Goal: Task Accomplishment & Management: Manage account settings

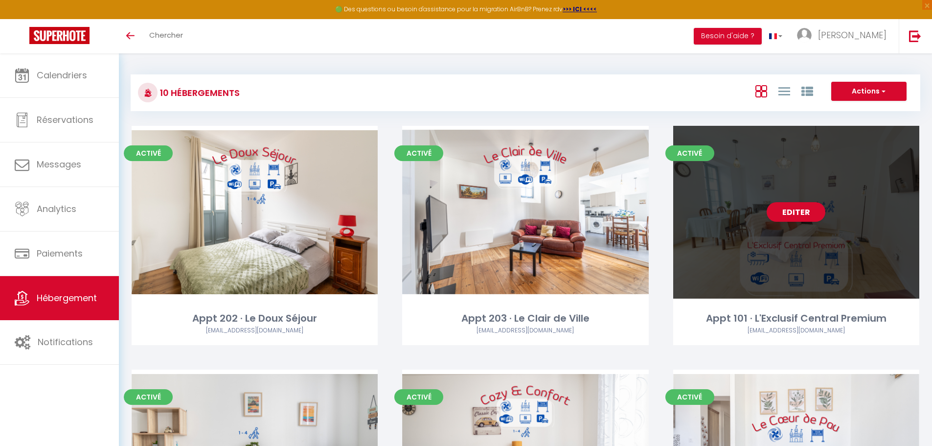
scroll to position [339, 0]
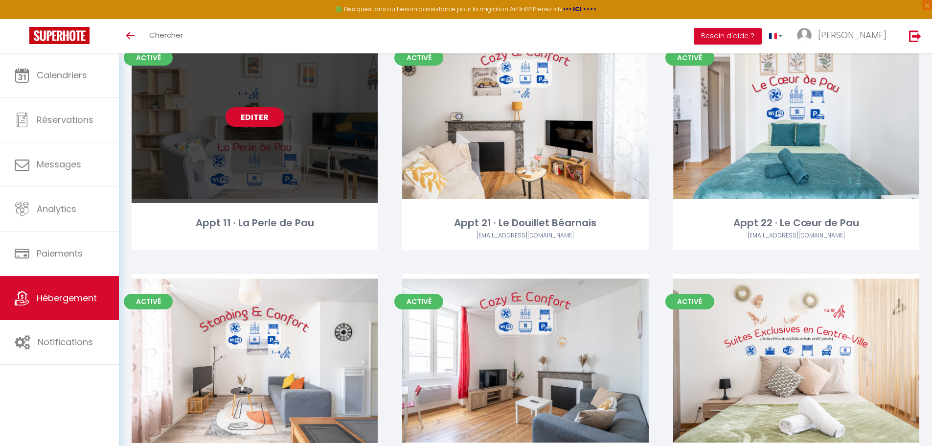
click at [254, 121] on link "Editer" at bounding box center [255, 117] width 59 height 20
select select "3"
select select "2"
select select "1"
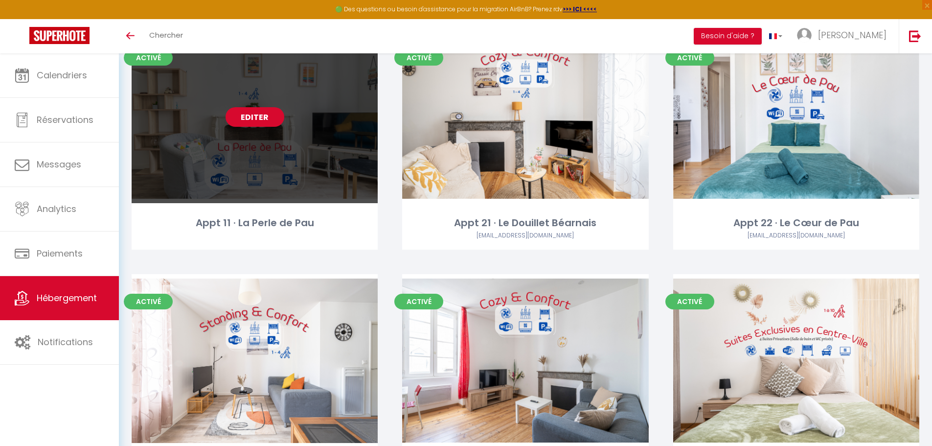
select select "1"
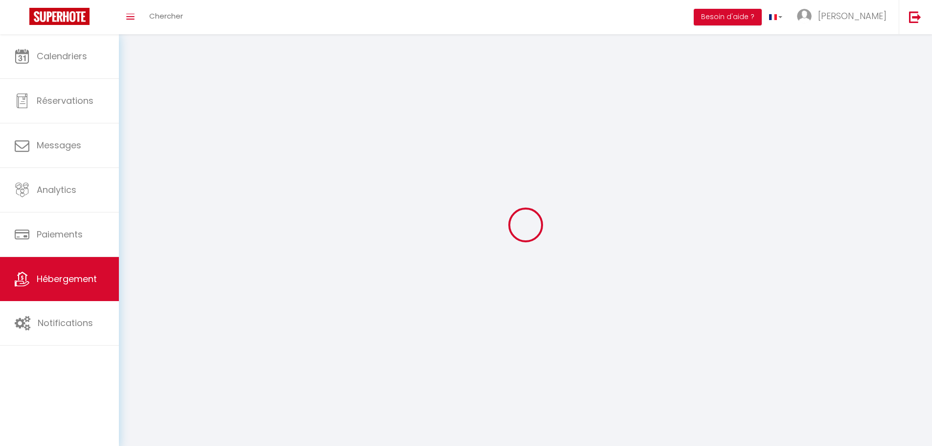
select select
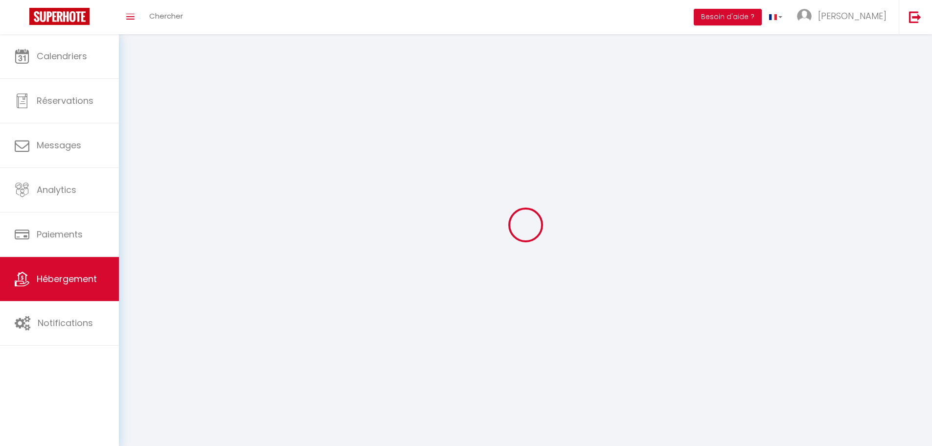
select select
checkbox input "false"
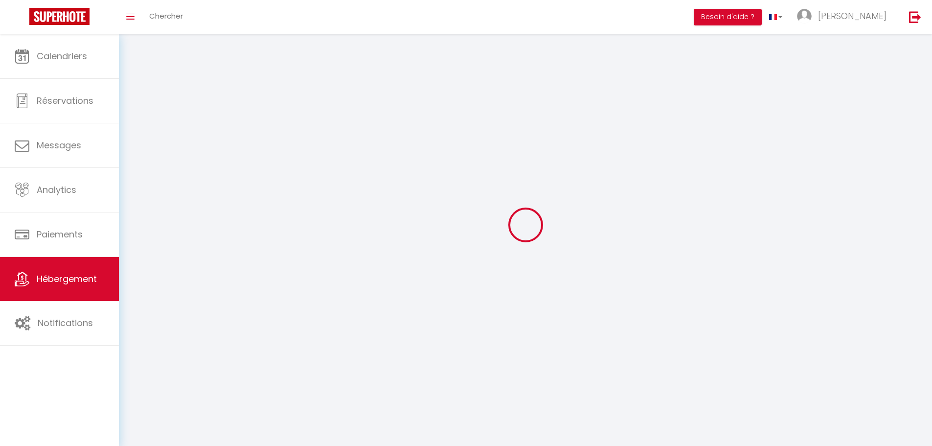
select select
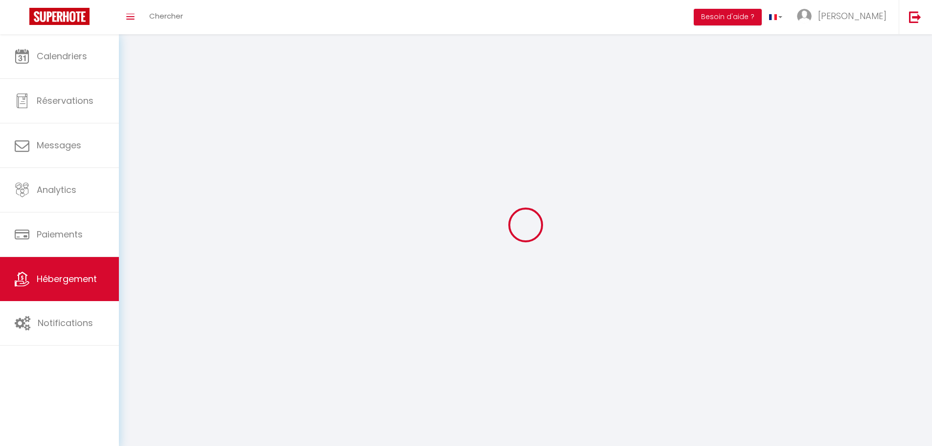
select select
checkbox input "false"
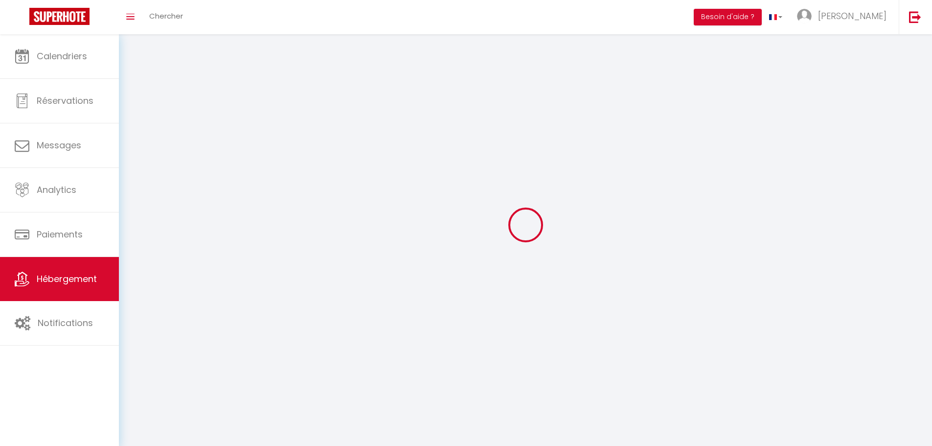
checkbox input "false"
select select
select select "1"
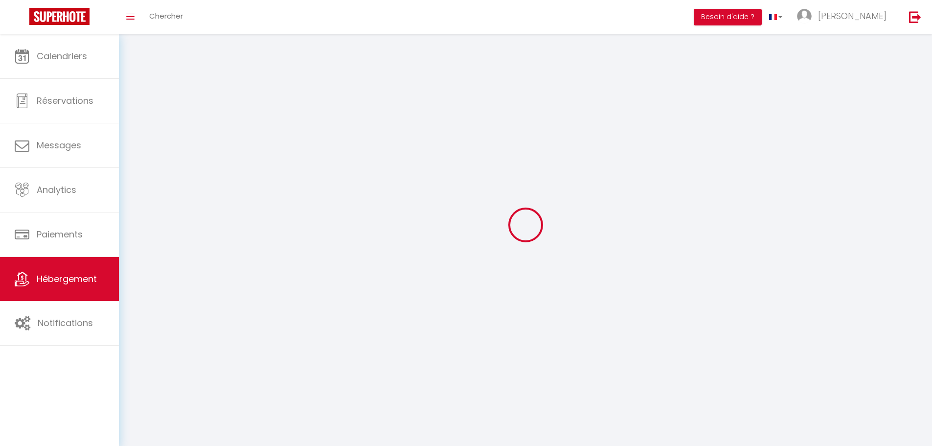
select select
select select "28"
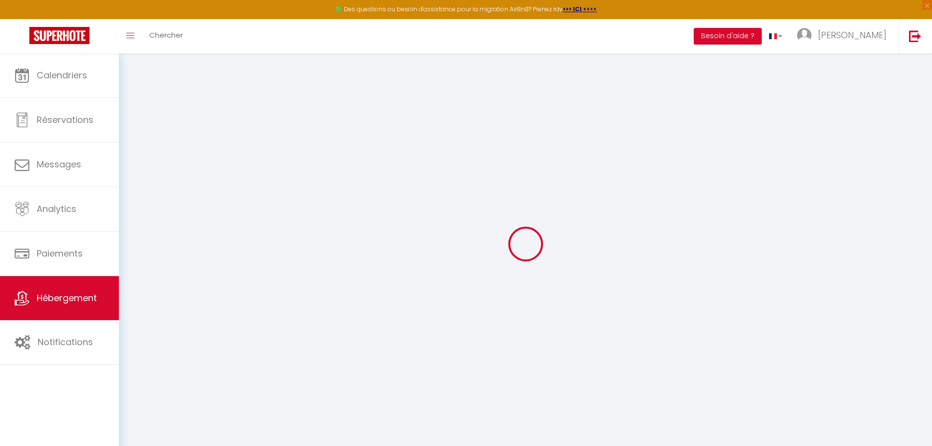
select select
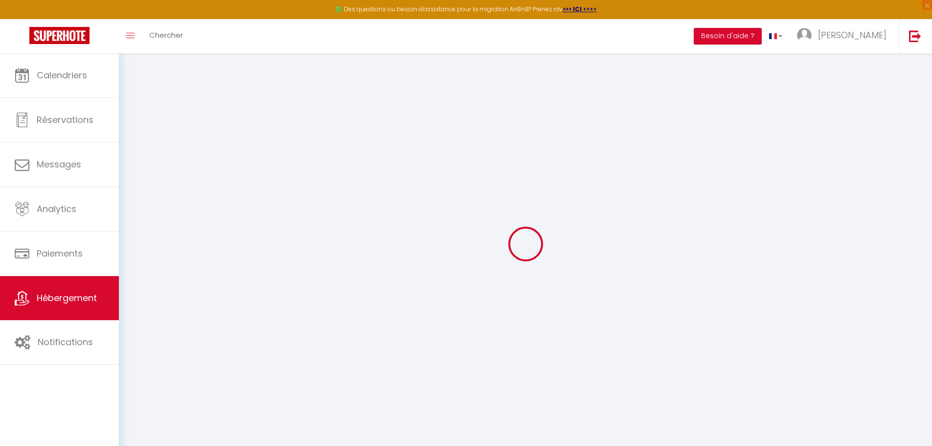
select select
checkbox input "false"
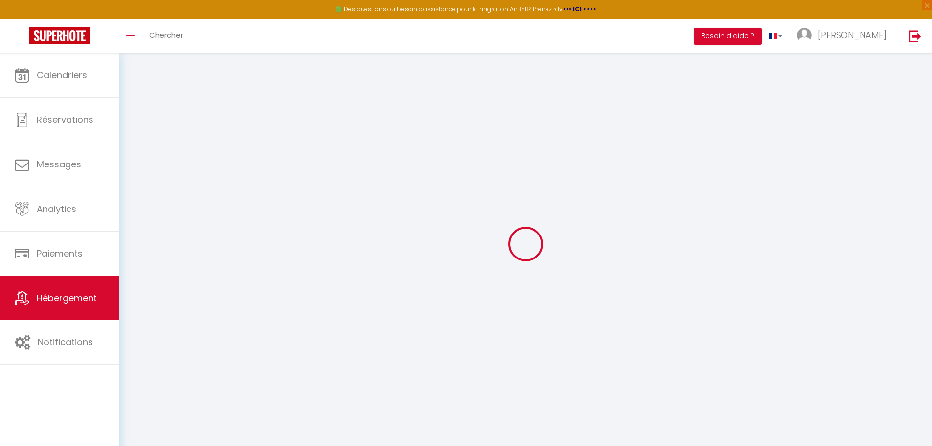
select select
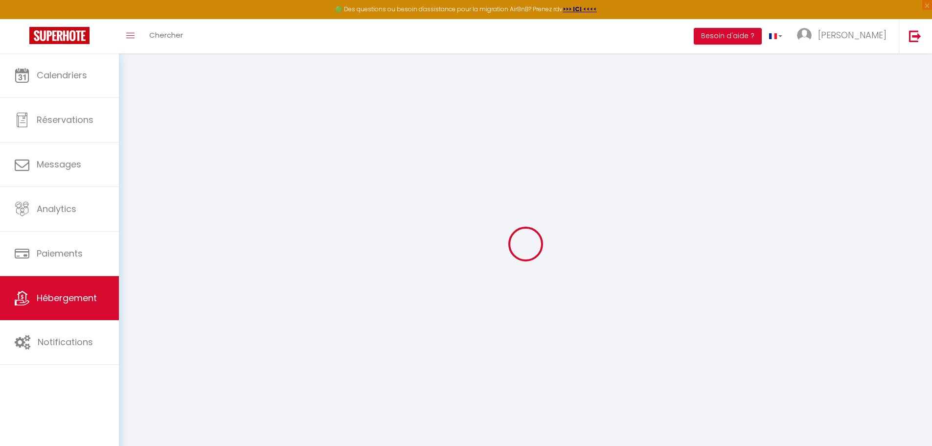
select select
checkbox input "false"
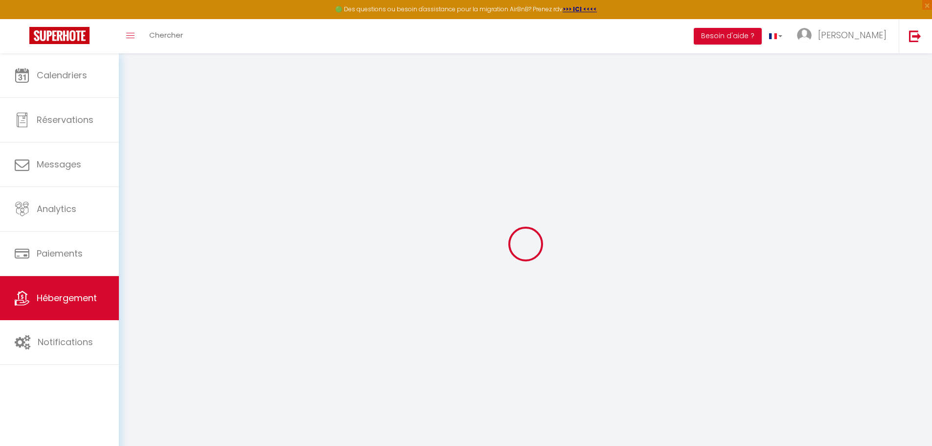
checkbox input "false"
select select
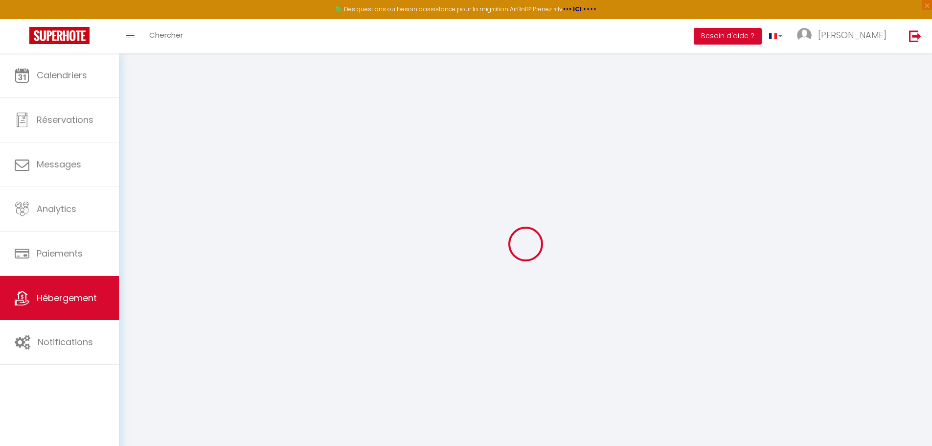
select select
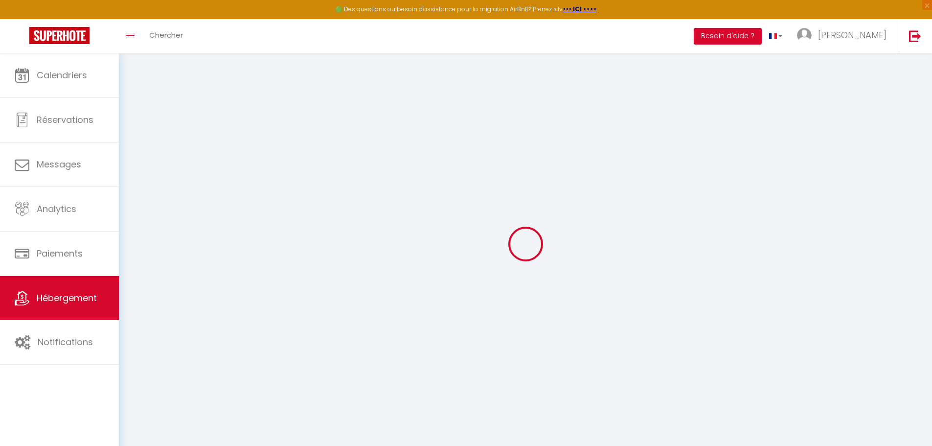
checkbox input "false"
select select
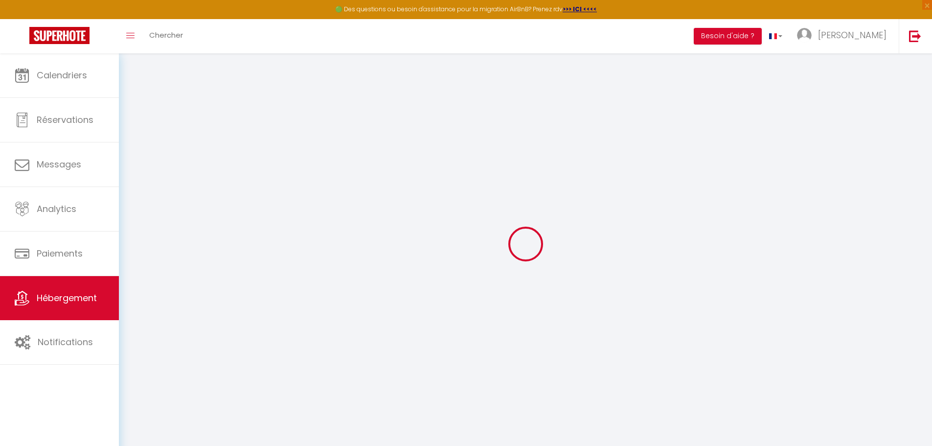
select select
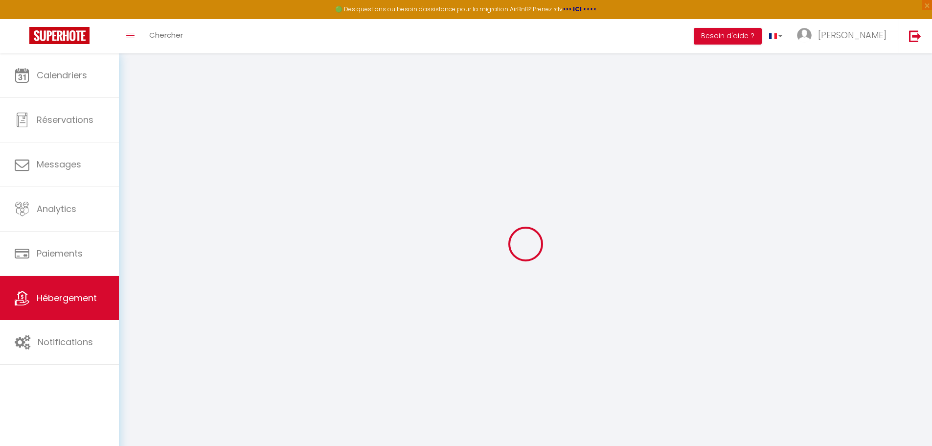
select select
checkbox input "false"
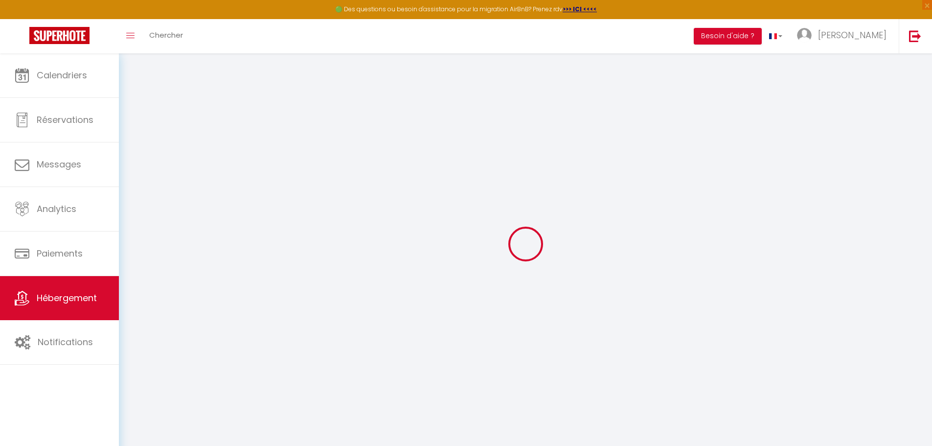
checkbox input "false"
select select
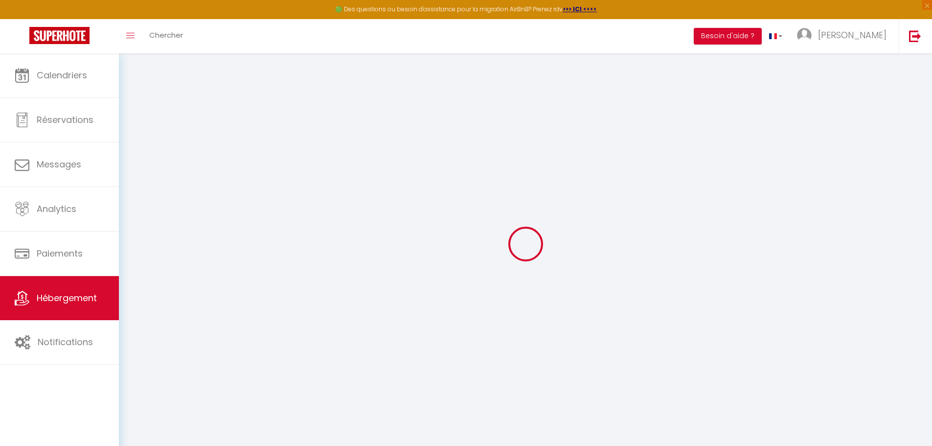
select select
checkbox input "false"
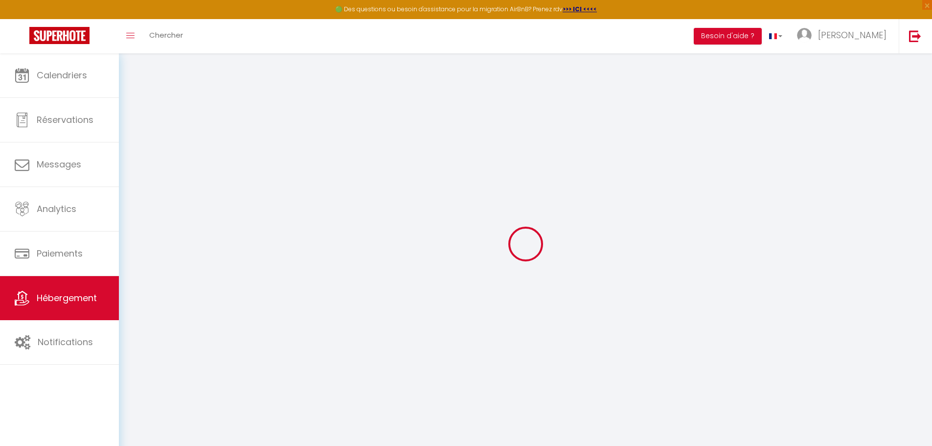
checkbox input "false"
select select
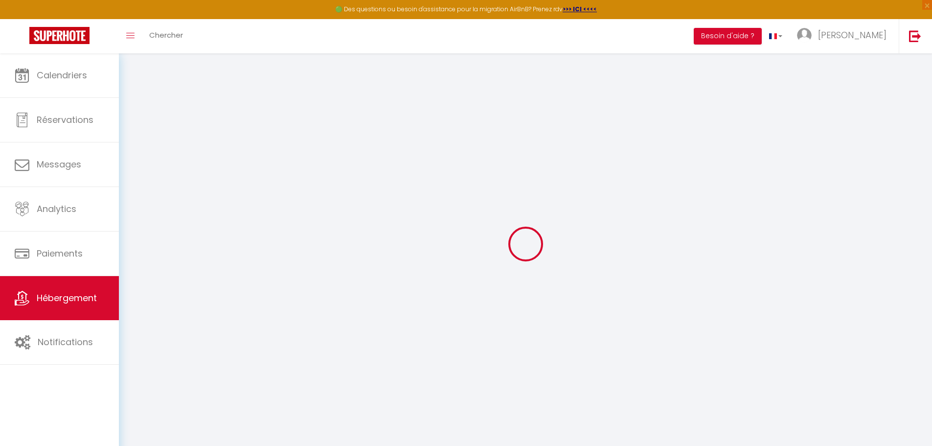
type input "Appt 11 · La Perle de Pau"
type input "[PERSON_NAME] &"
type input "[PERSON_NAME]"
type input "[STREET_ADDRESS][PERSON_NAME]"
type input "64000"
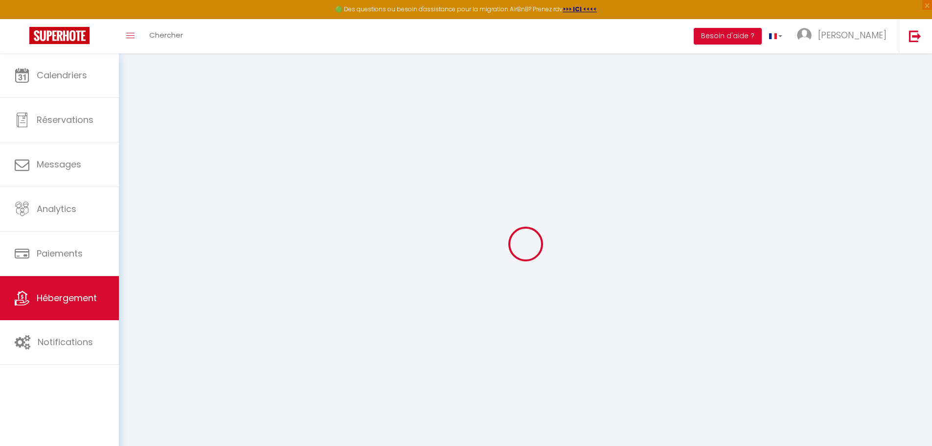
type input "Pau"
select select "2"
type input "50"
type input "30"
type input "7.2"
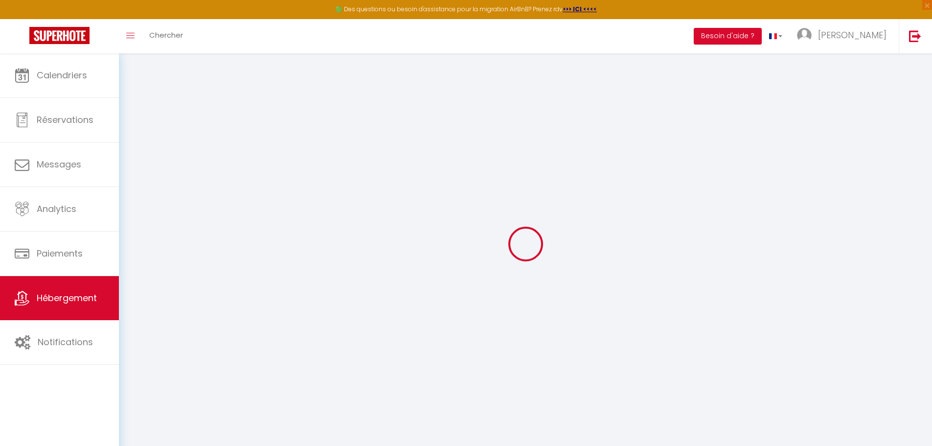
type input "6.62"
type input "300"
select select
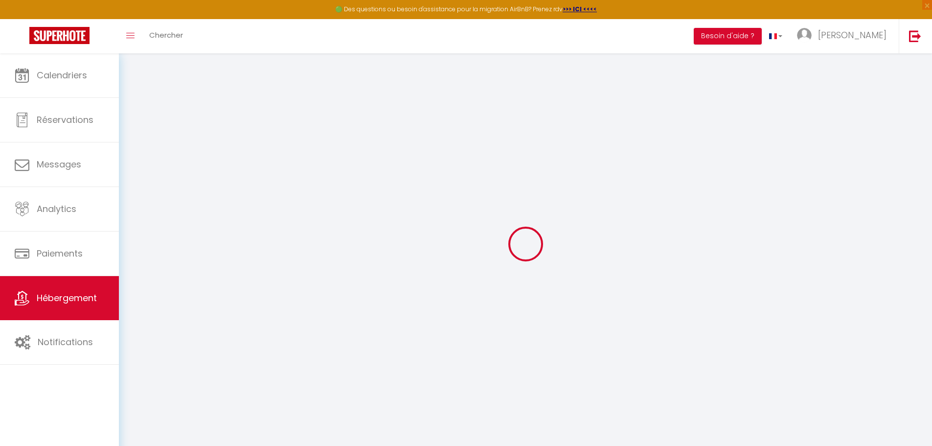
select select
type input "[STREET_ADDRESS][PERSON_NAME]"
type input "64000"
type input "Pau"
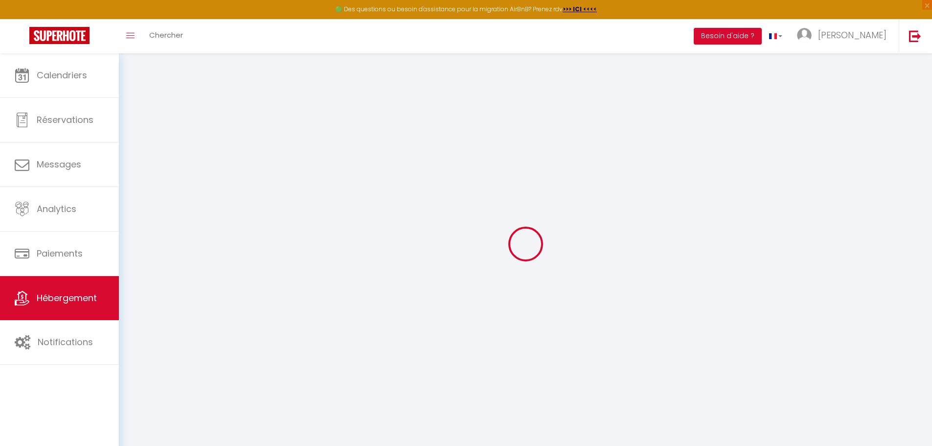
type input "[EMAIL_ADDRESS][DOMAIN_NAME]"
select select "9815"
checkbox input "false"
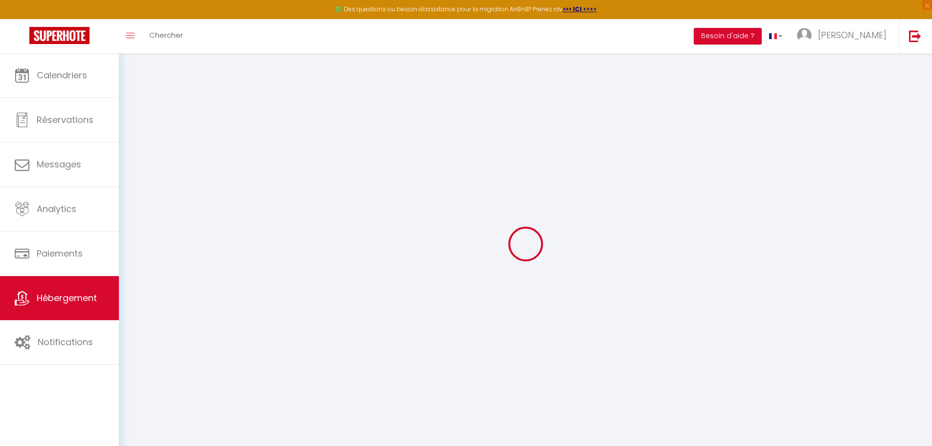
checkbox input "false"
radio input "true"
type input "0"
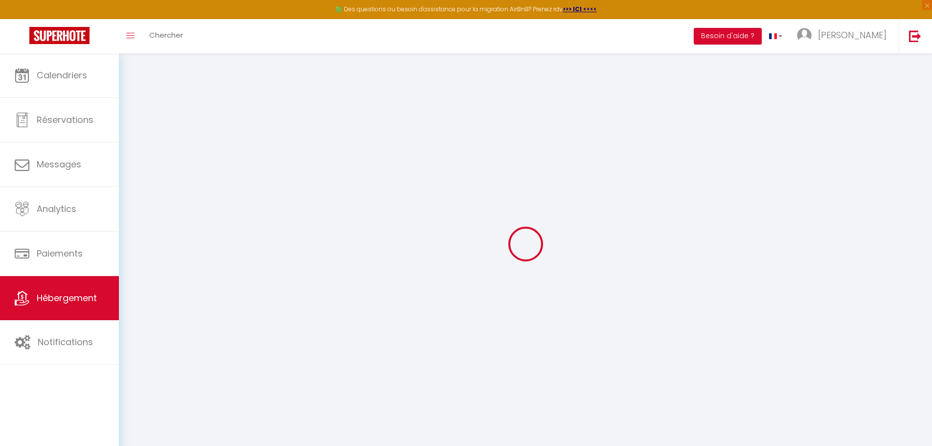
type input "0"
select select
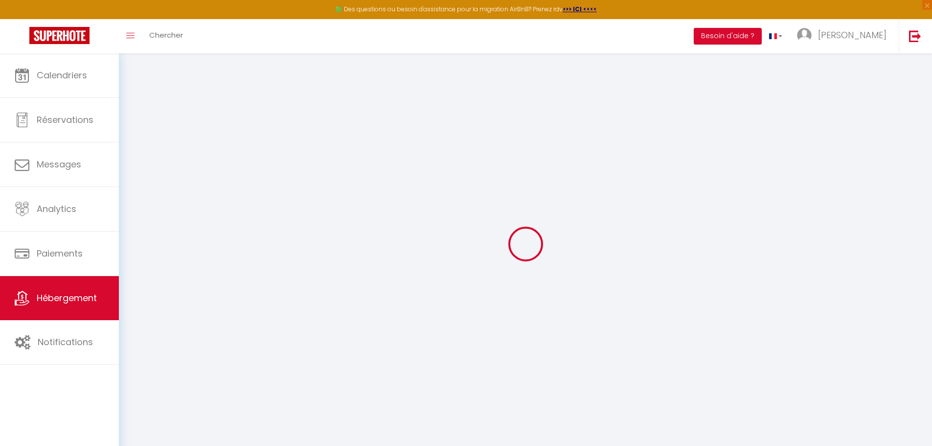
select select
checkbox input "false"
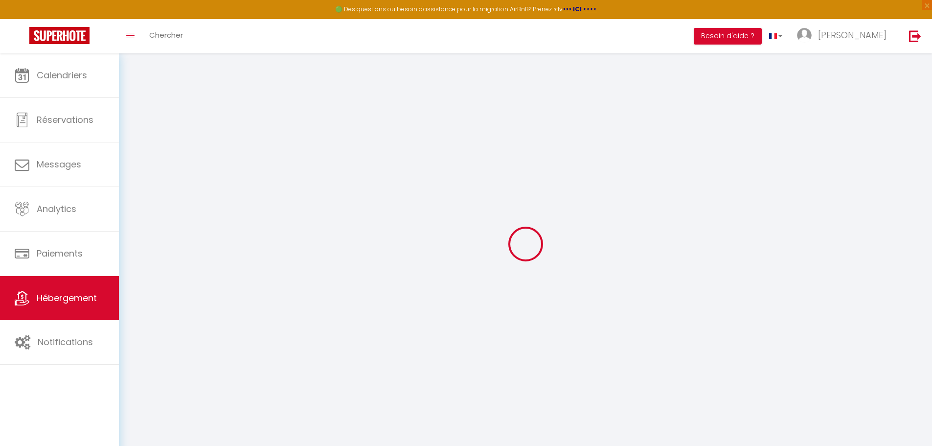
select select
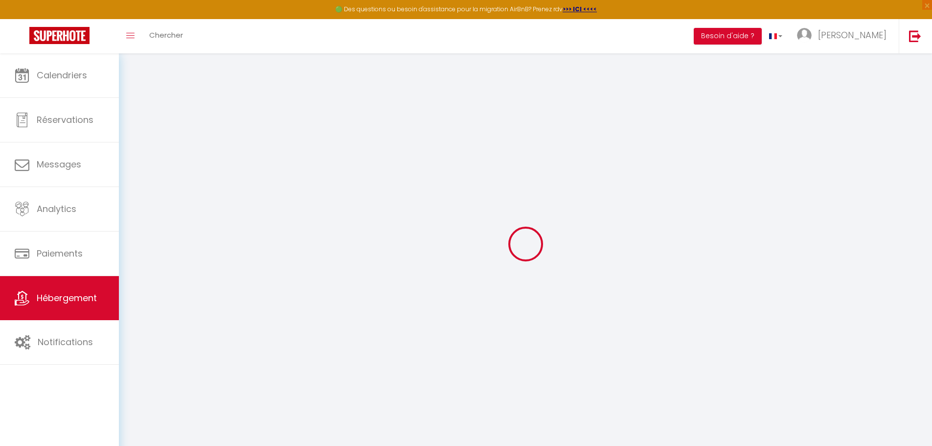
checkbox input "false"
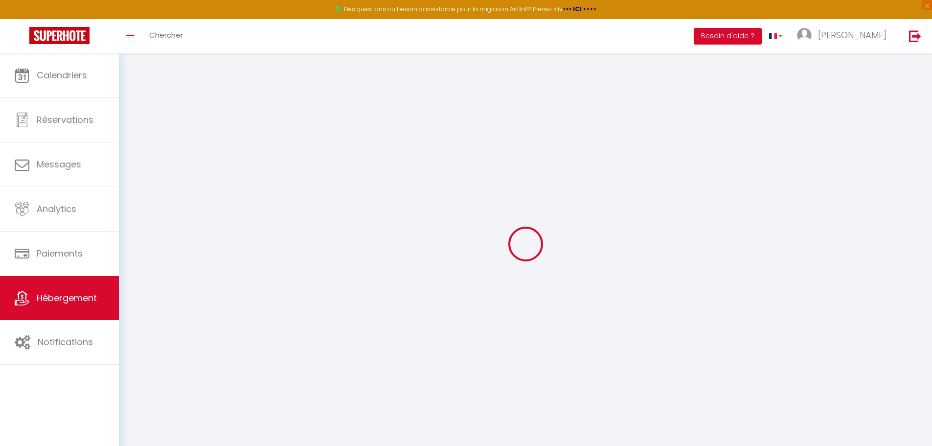
checkbox input "false"
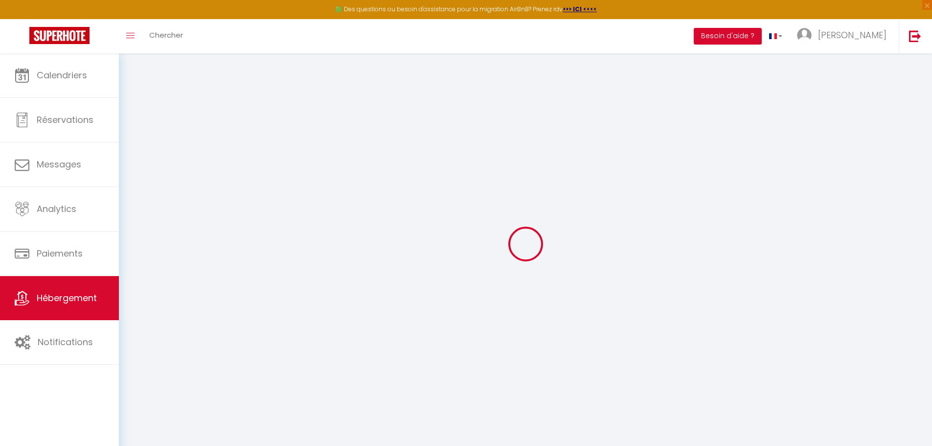
checkbox input "false"
select select "15:00"
select select
select select "11:00"
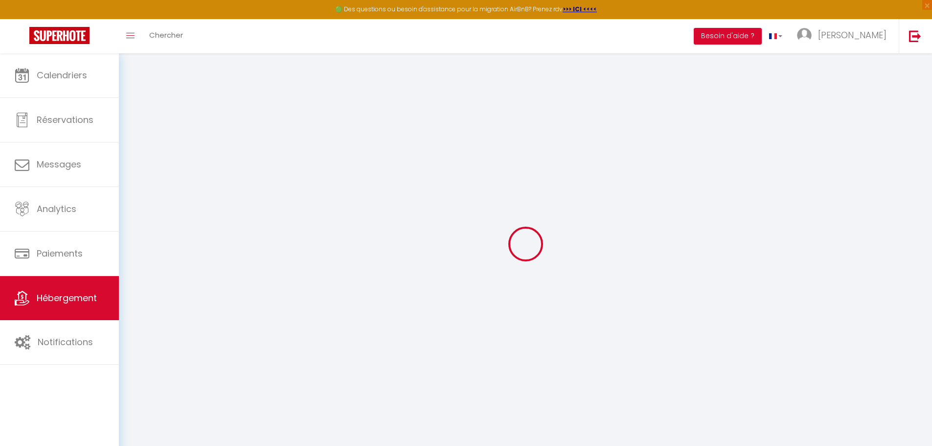
select select "30"
select select "120"
select select
checkbox input "false"
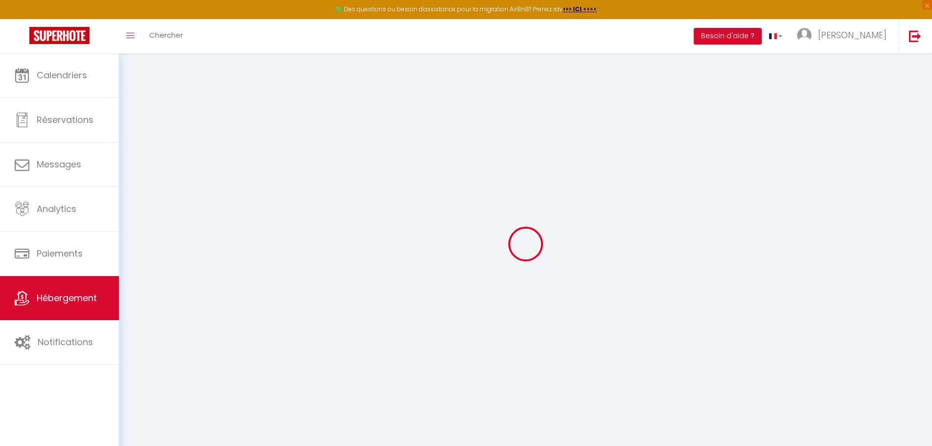
checkbox input "false"
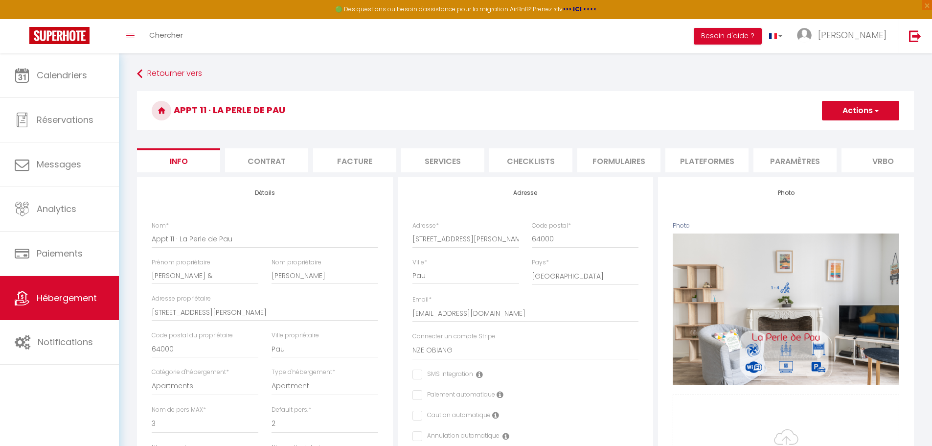
click at [703, 159] on li "Plateformes" at bounding box center [706, 160] width 83 height 24
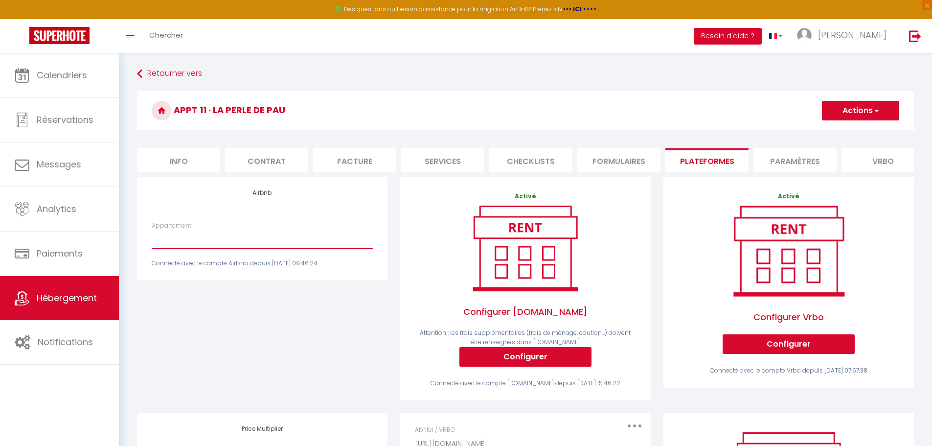
click at [293, 249] on select "Appartement" at bounding box center [262, 239] width 221 height 19
click at [291, 310] on div "Airbnb Appartement Connecté avec le compte Airbnb depuis [DATE] 09:46:24" at bounding box center [262, 295] width 263 height 236
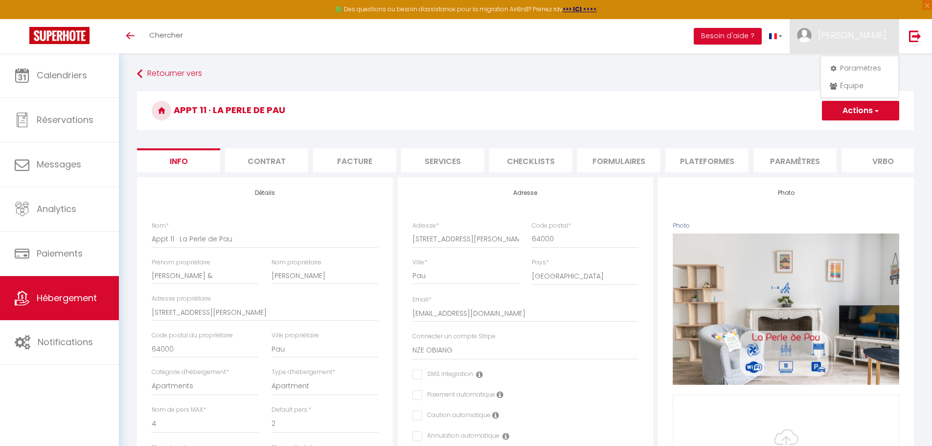
select select "4"
select select "2"
select select "1"
select select "2"
select select "15:00"
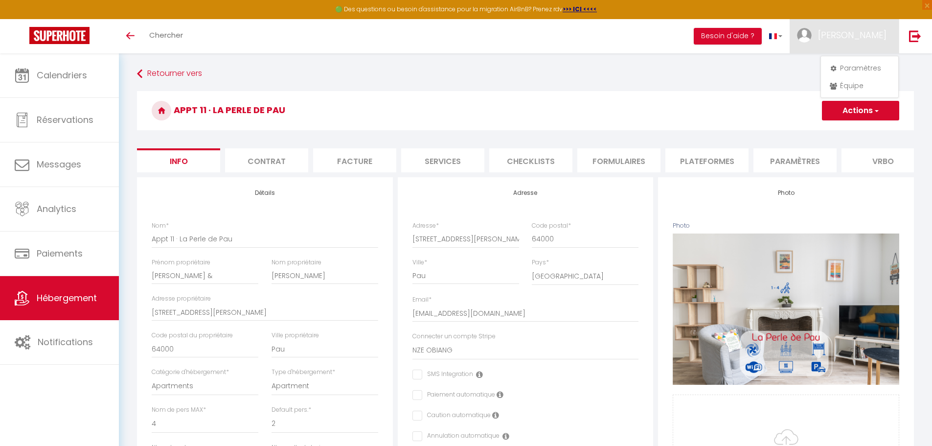
select select
select select "11:00"
select select "30"
select select "120"
select select "28"
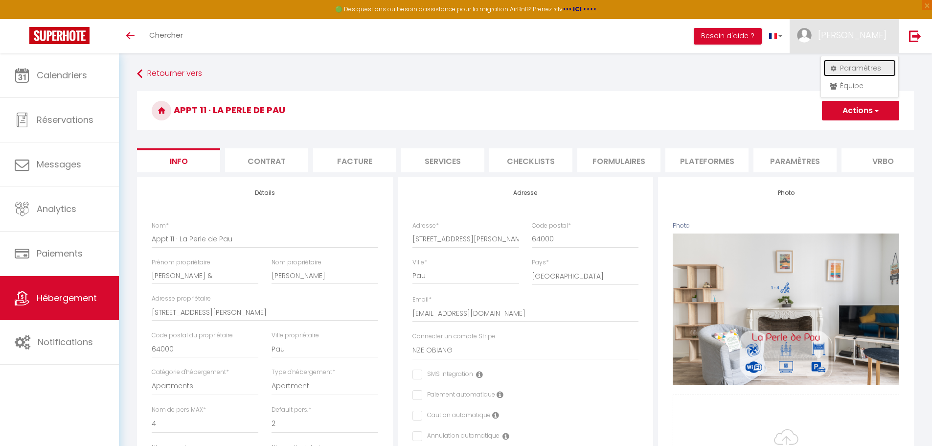
click at [859, 68] on link "Paramètres" at bounding box center [860, 68] width 72 height 17
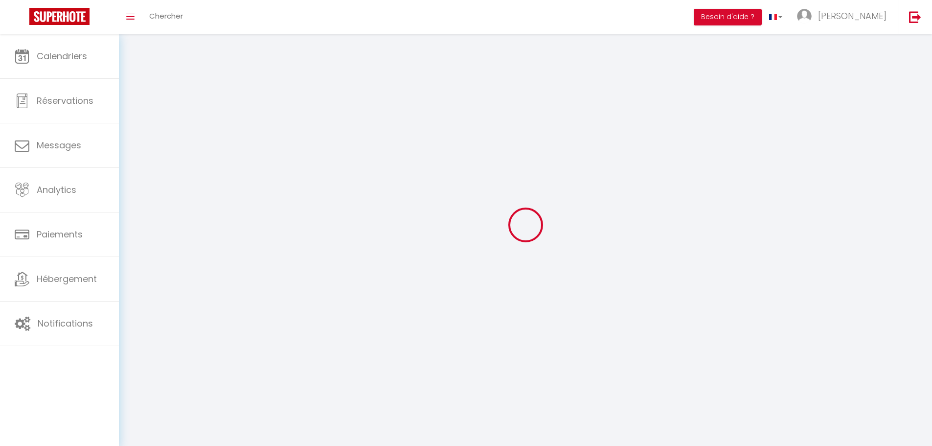
type input "BEVVcM3c9tAGEahIxhcWNDuJf"
type input "8dWffGCf1ihc4EGGWjY3PW15c"
type input "https://app.superhote.com/#/get-available-rentals/8dWffGCf1ihc4EGGWjY3PW15c"
select select "28"
select select "fr"
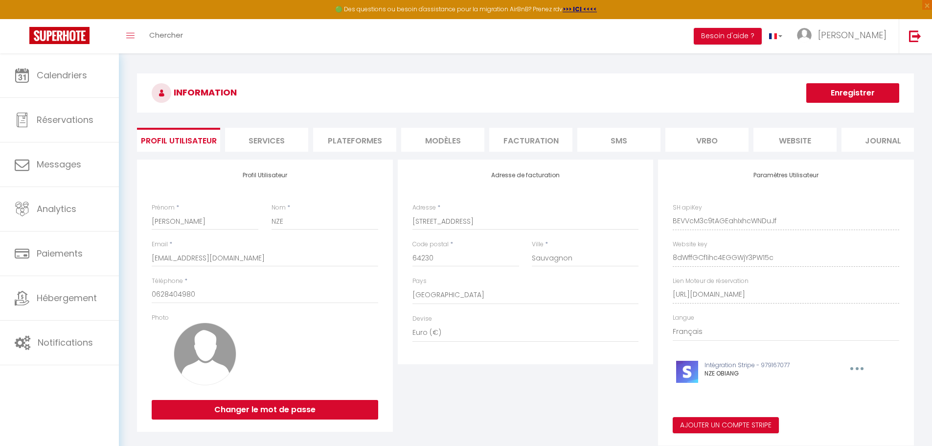
click at [379, 139] on li "Plateformes" at bounding box center [354, 140] width 83 height 24
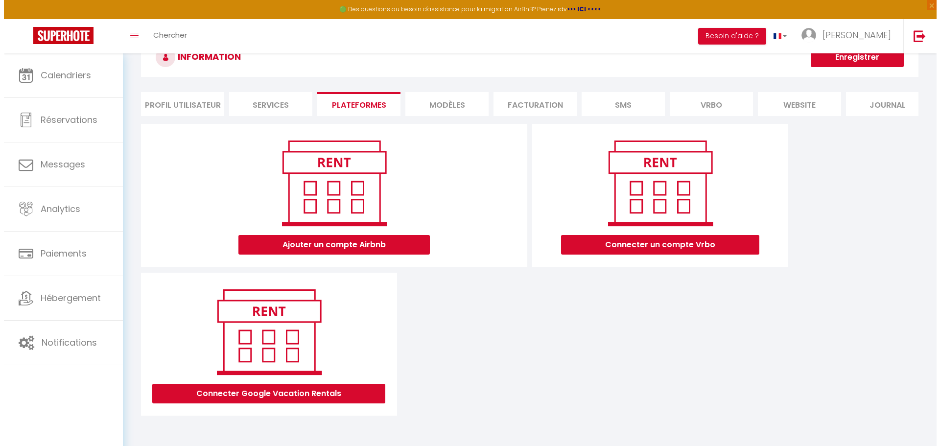
scroll to position [53, 0]
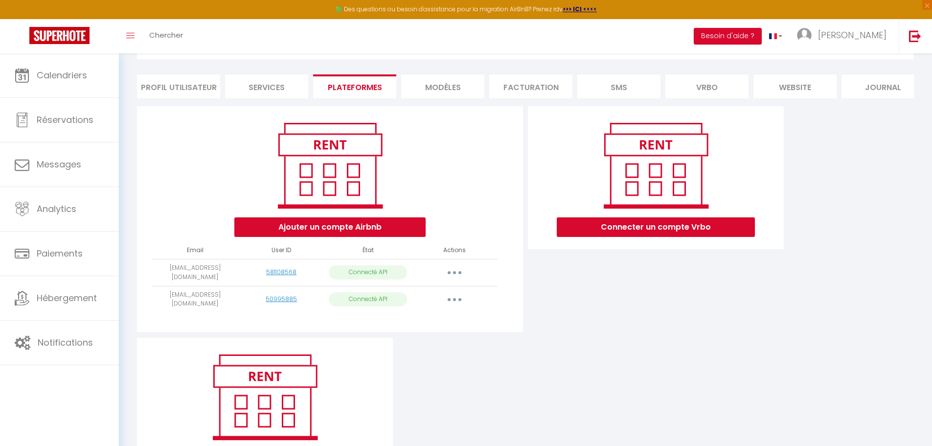
click at [455, 307] on button "button" at bounding box center [454, 300] width 27 height 16
click at [441, 324] on link "Importer les appartements" at bounding box center [411, 321] width 108 height 17
select select "57090"
select select "69233"
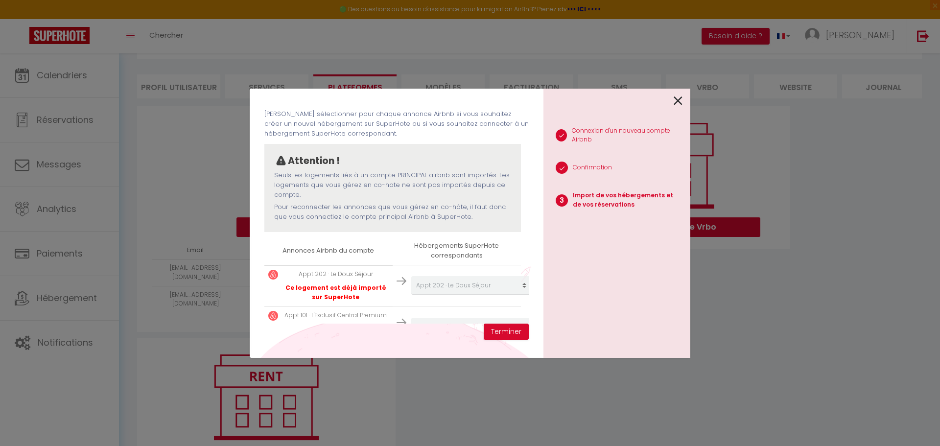
scroll to position [78, 0]
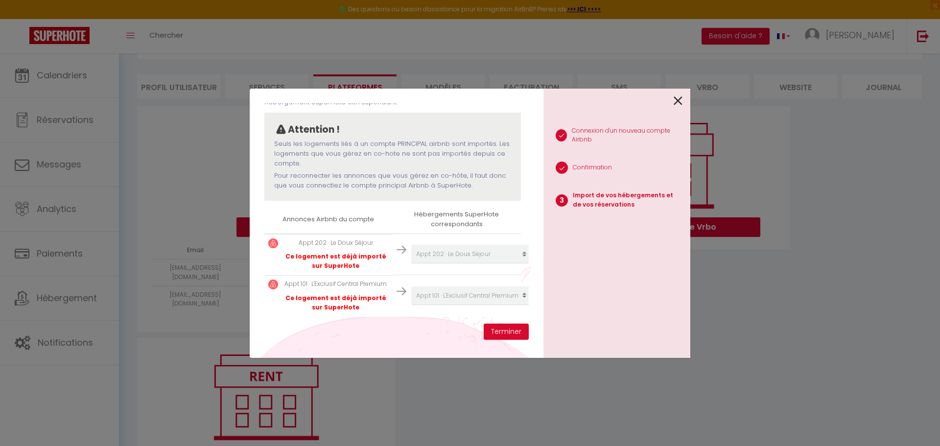
click at [682, 98] on icon at bounding box center [677, 100] width 9 height 15
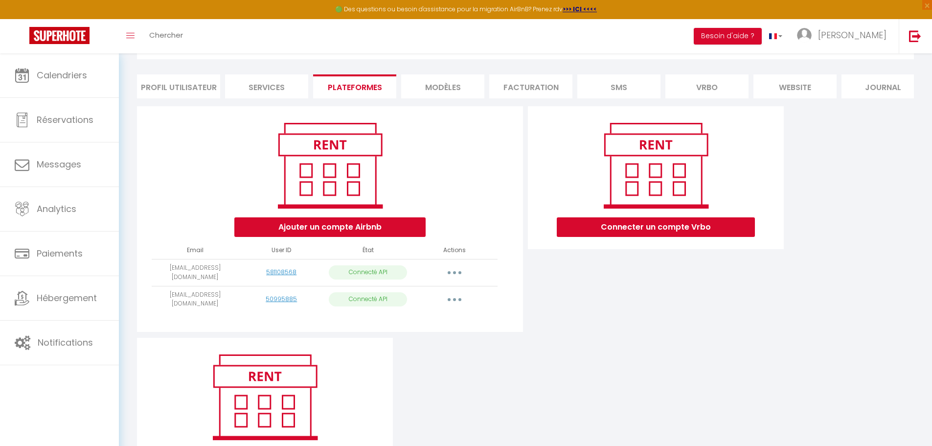
click at [450, 276] on button "button" at bounding box center [454, 273] width 27 height 16
click at [432, 298] on link "Importer les appartements" at bounding box center [411, 294] width 108 height 17
select select "52872"
select select "52873"
select select "52876"
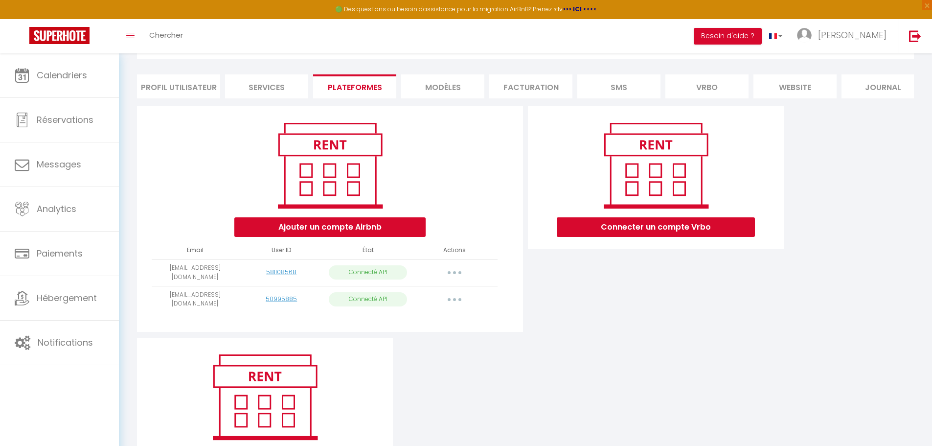
select select "52877"
select select "58554"
select select "60696"
select select "61846"
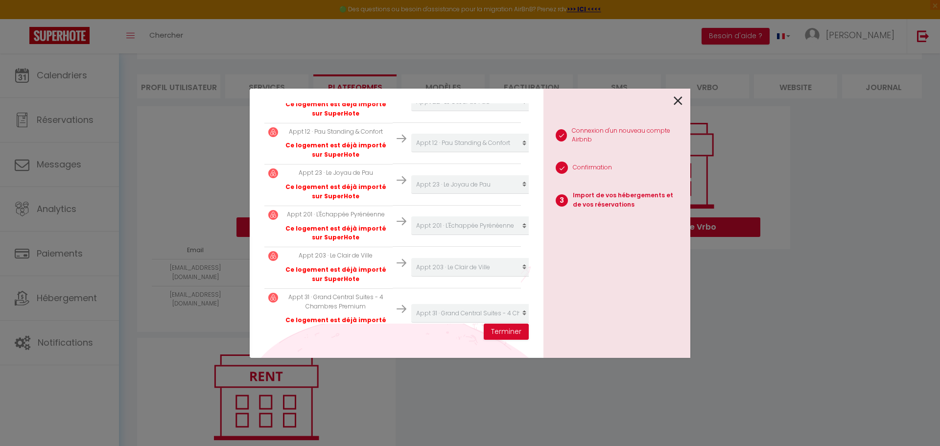
scroll to position [255, 0]
